Goal: Information Seeking & Learning: Learn about a topic

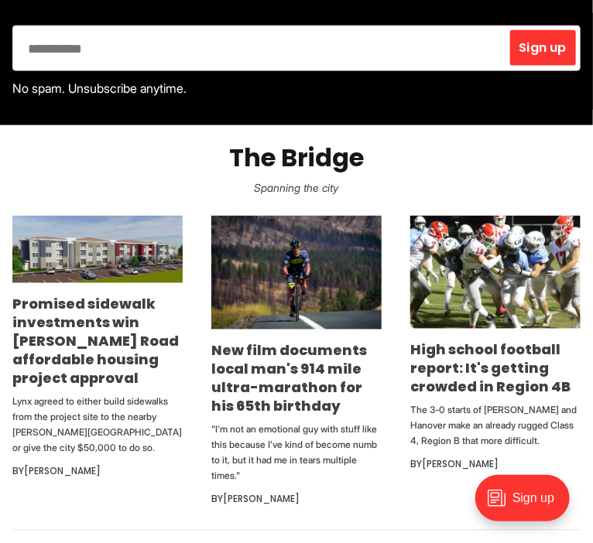
scroll to position [493, 0]
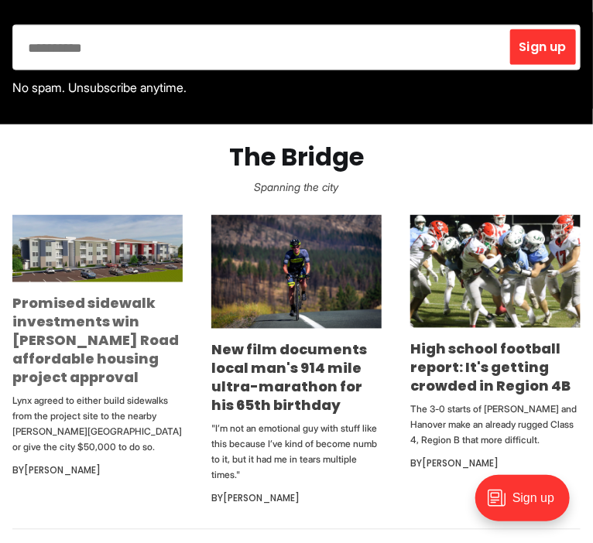
click at [91, 350] on link "Promised sidewalk investments win [PERSON_NAME] Road affordable housing project…" at bounding box center [95, 341] width 166 height 94
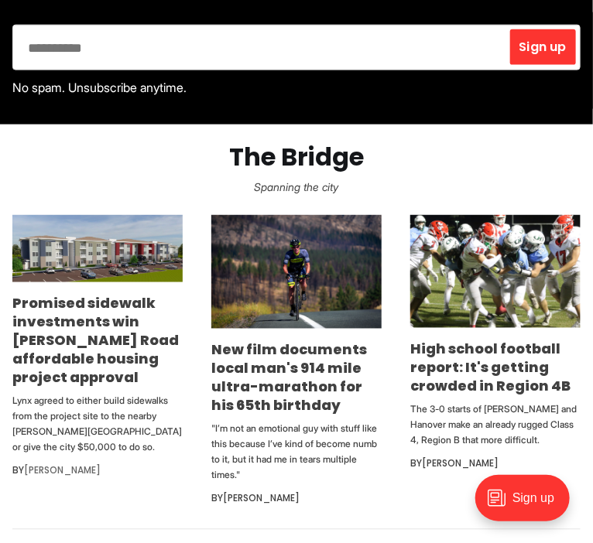
click at [95, 464] on link "[PERSON_NAME]" at bounding box center [62, 470] width 77 height 13
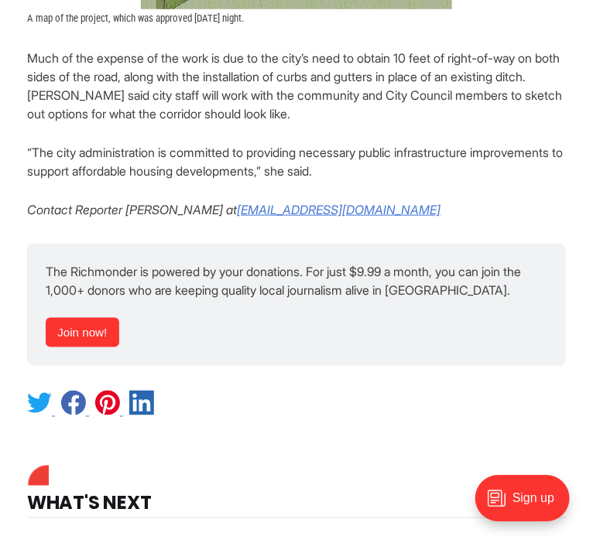
scroll to position [3711, 0]
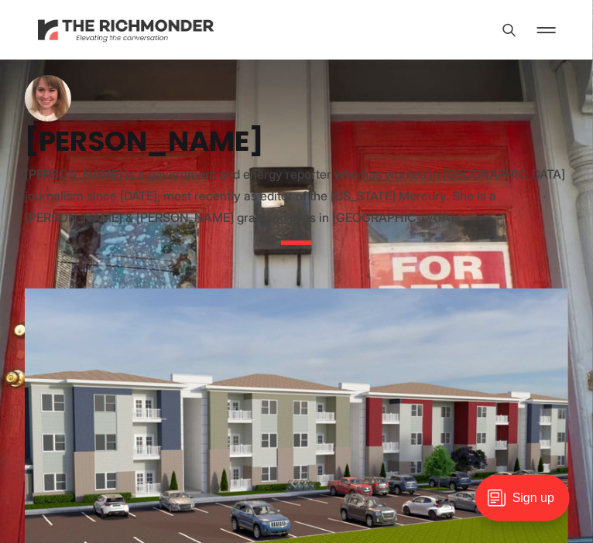
click at [114, 29] on img at bounding box center [126, 29] width 178 height 27
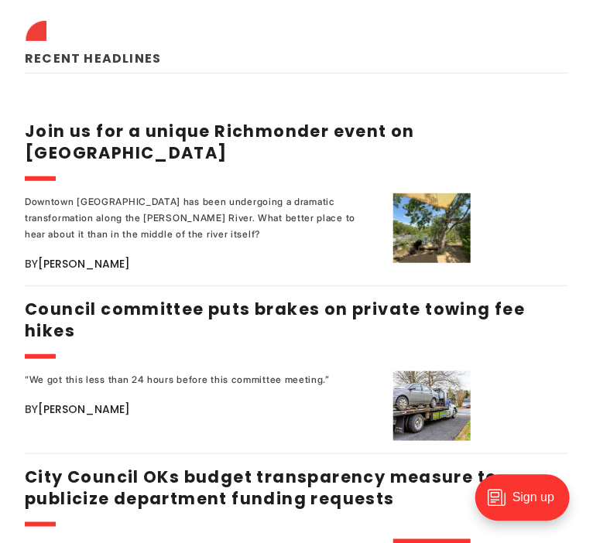
scroll to position [1616, 0]
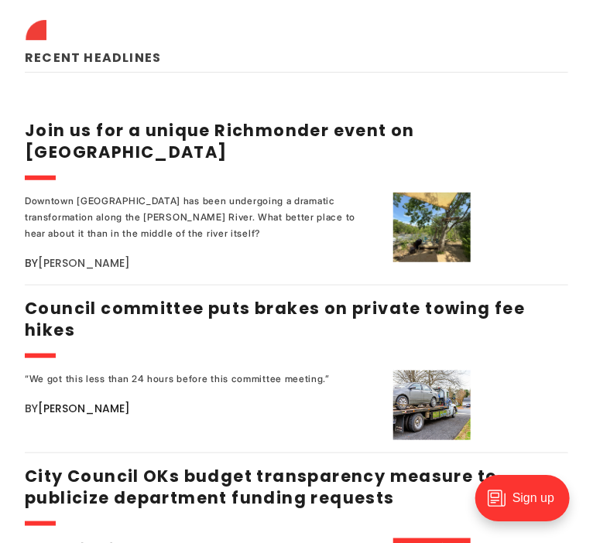
click at [88, 255] on link "[PERSON_NAME]" at bounding box center [84, 262] width 92 height 15
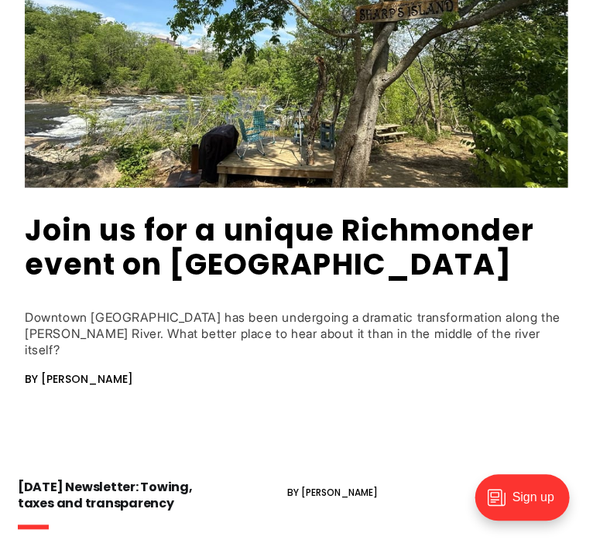
scroll to position [365, 0]
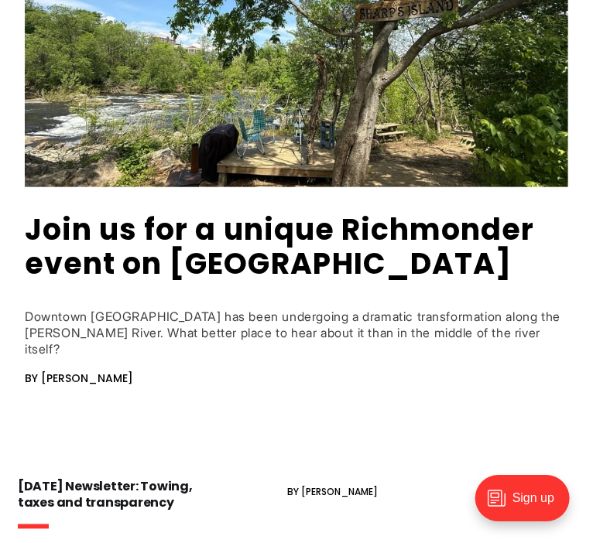
click at [104, 371] on span "By Michael Phillips" at bounding box center [79, 378] width 108 height 15
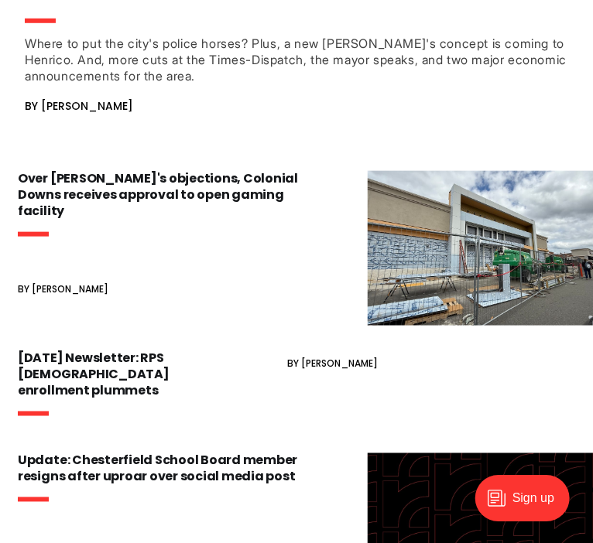
scroll to position [1814, 0]
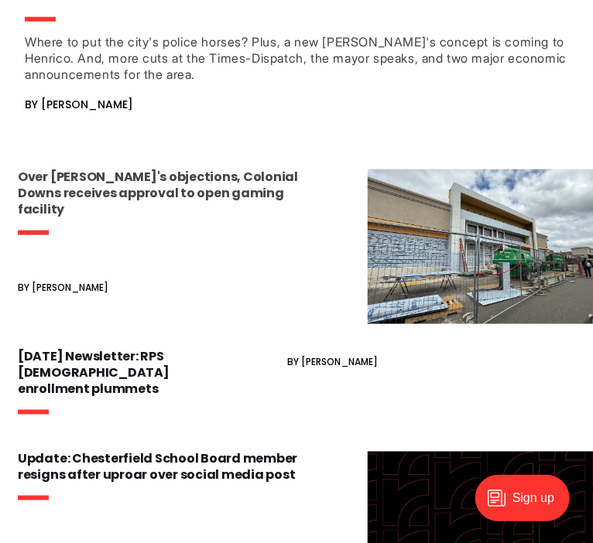
click at [221, 169] on h3 "Over [PERSON_NAME]'s objections, Colonial Downs receives approval to open gamin…" at bounding box center [162, 193] width 288 height 48
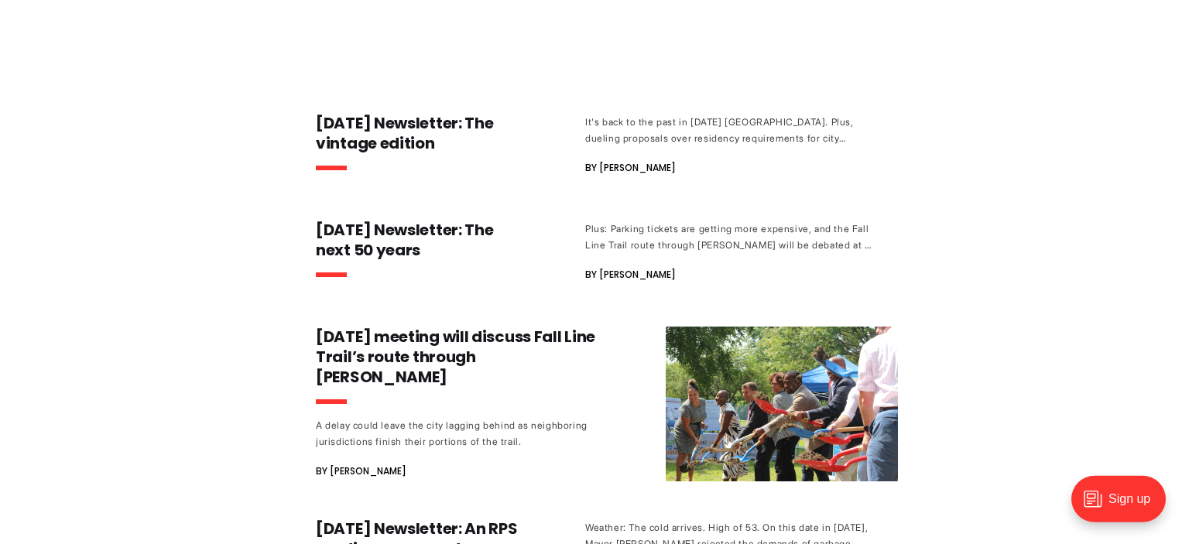
scroll to position [23052, 0]
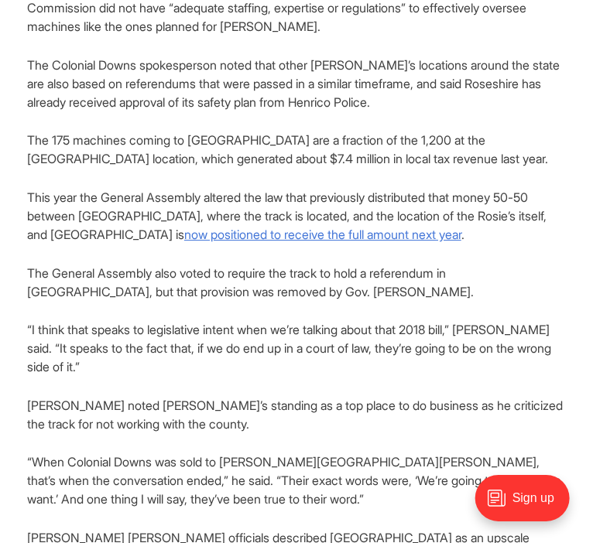
scroll to position [2662, 0]
